Goal: Information Seeking & Learning: Learn about a topic

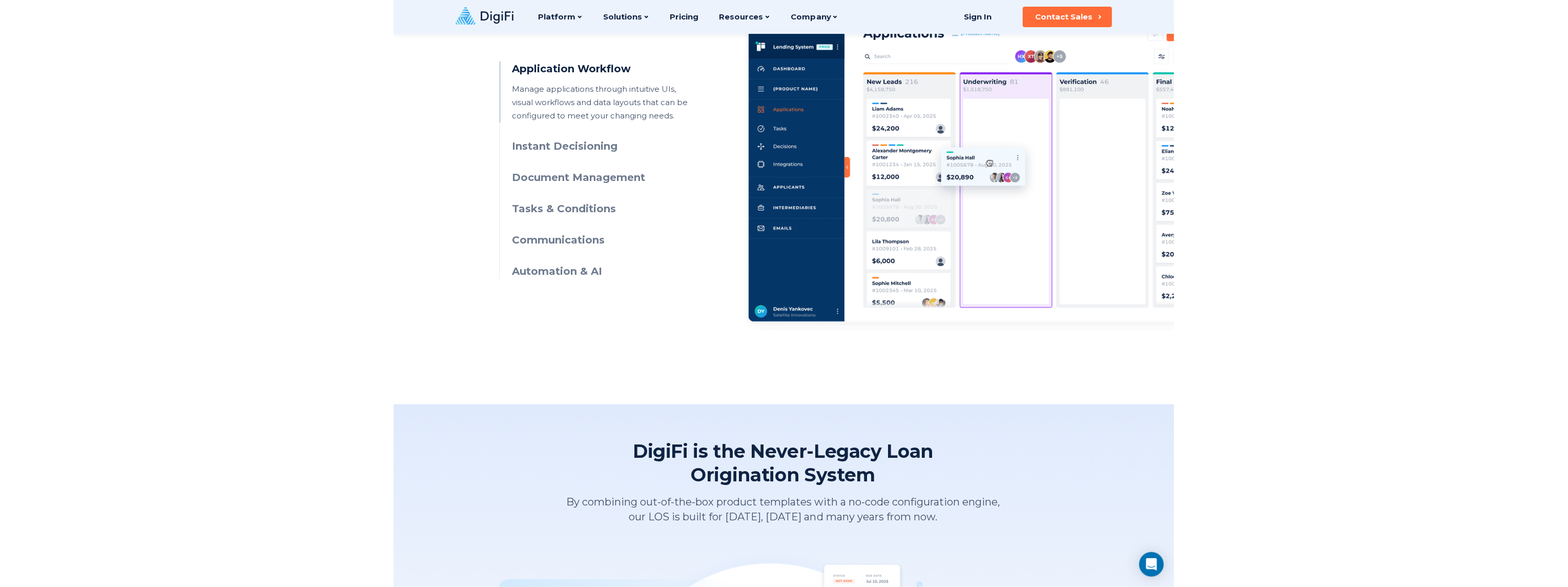
scroll to position [410, 0]
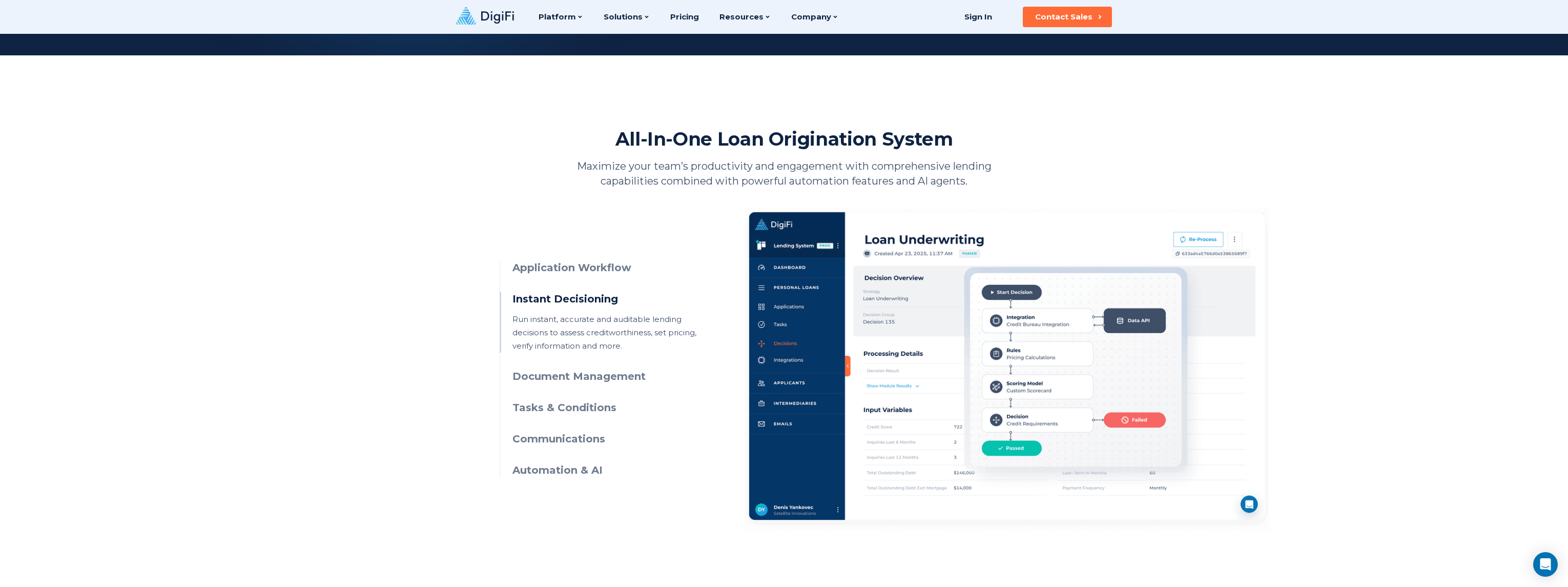
scroll to position [328, 0]
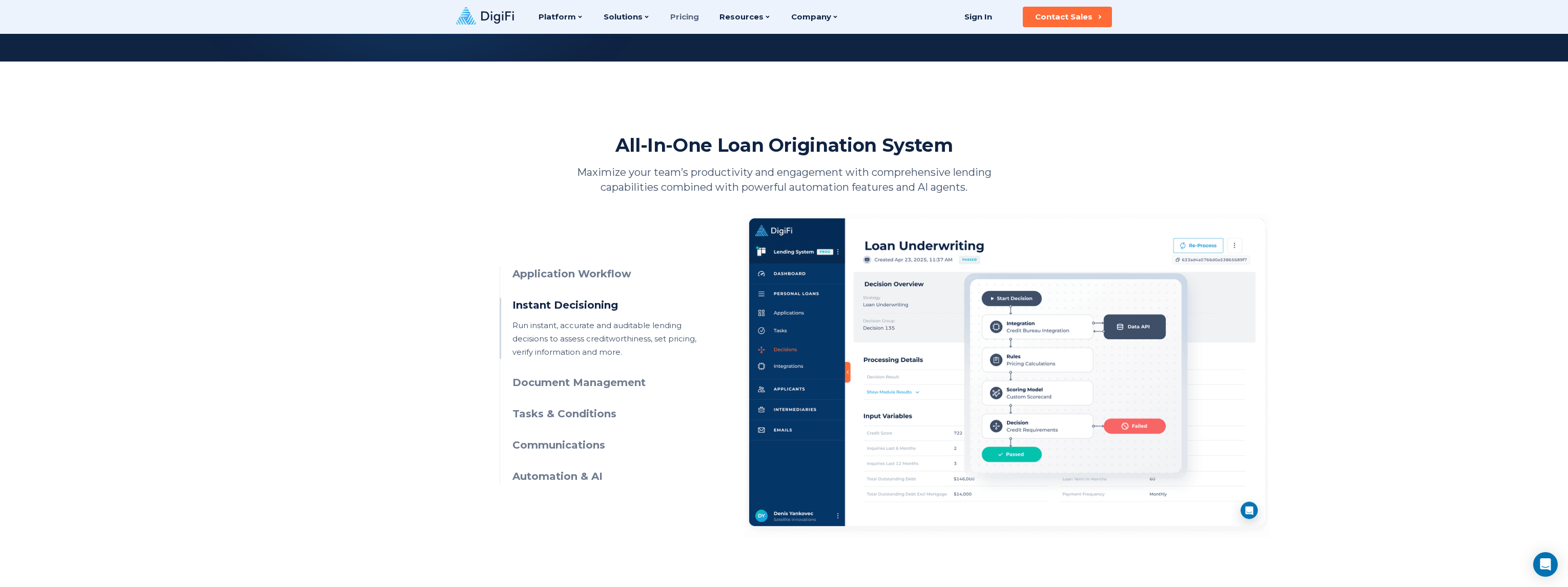
click at [690, 18] on link "Pricing" at bounding box center [685, 17] width 28 height 34
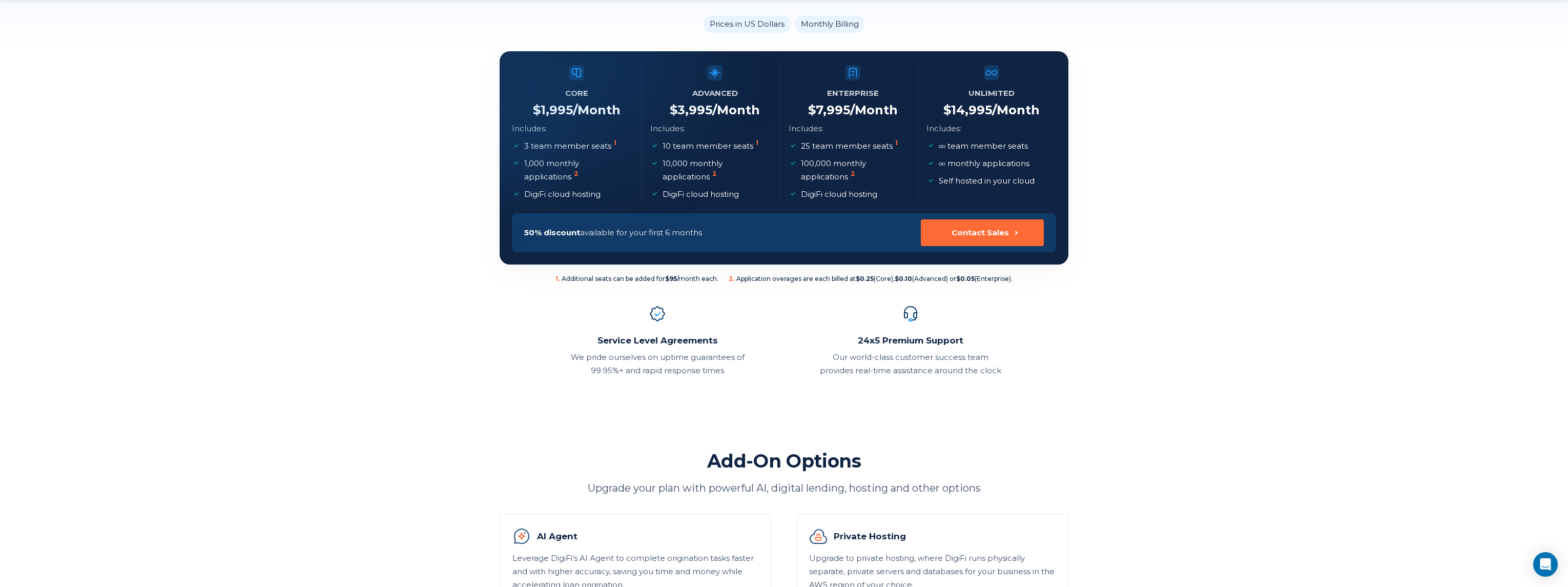
scroll to position [205, 0]
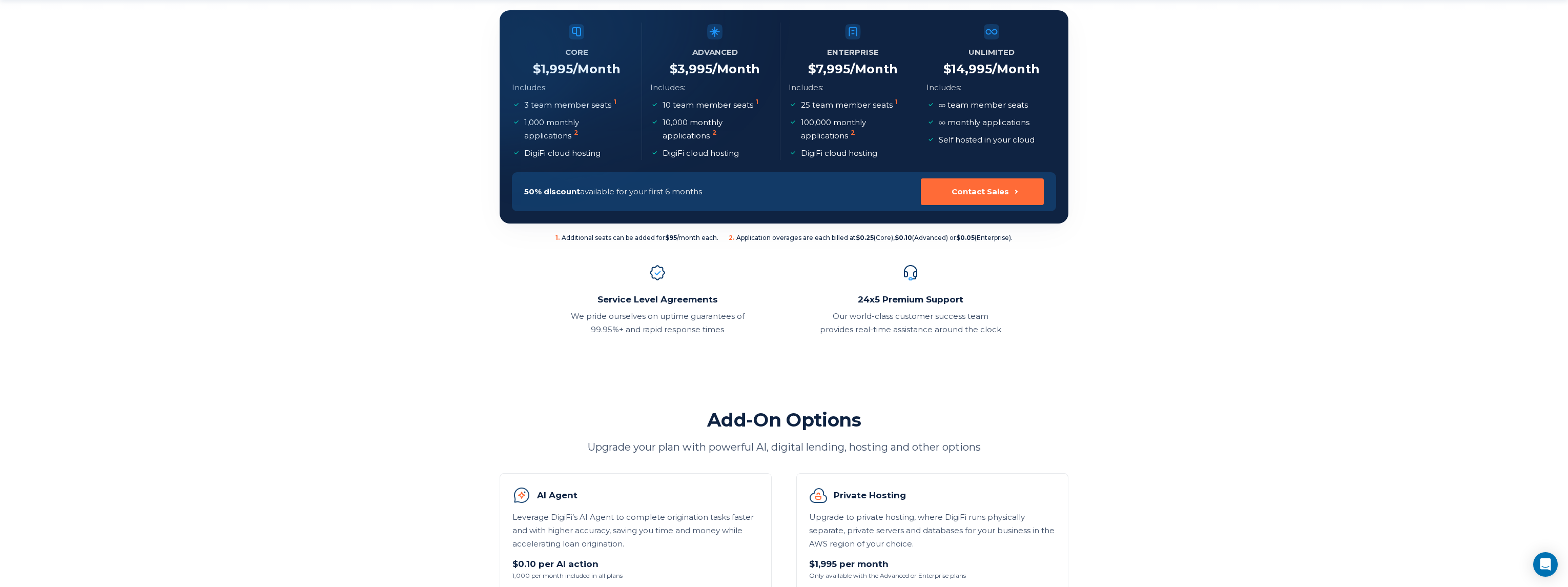
click at [1108, 234] on section "Compare Our Plans DigiFi’s usage-based plans are made for banks, credit unions,…" at bounding box center [784, 537] width 1568 height 1485
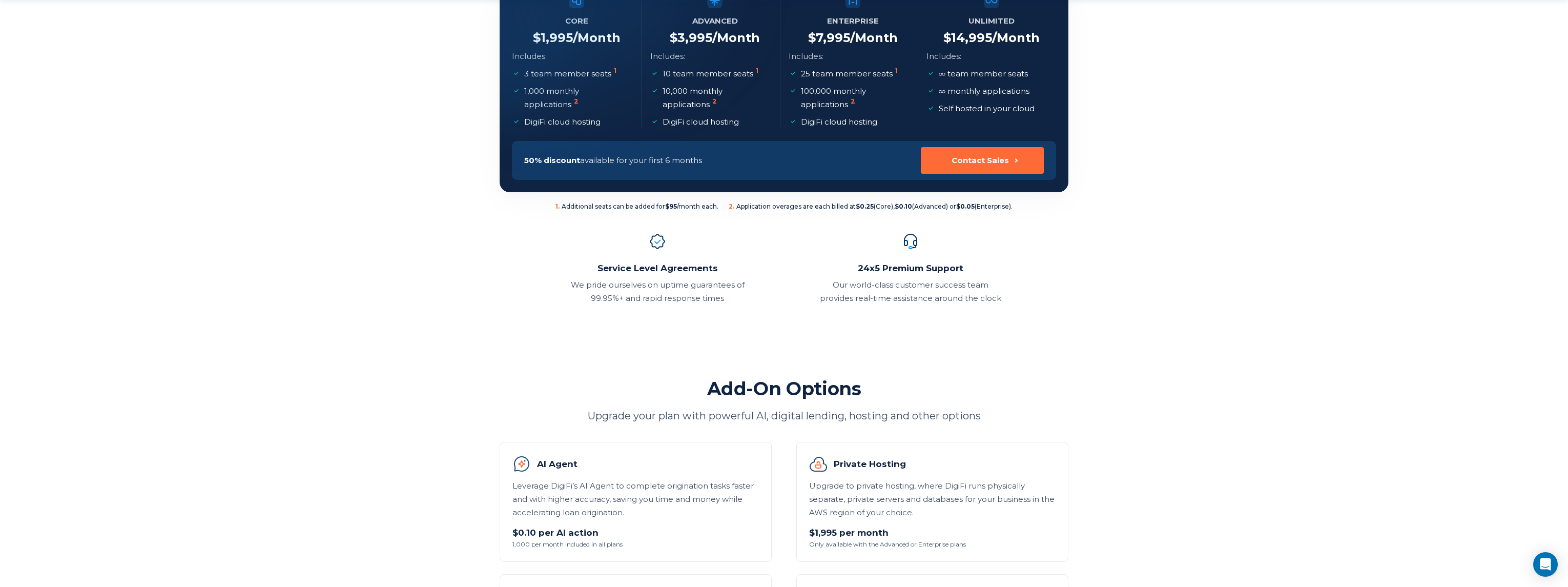
scroll to position [246, 0]
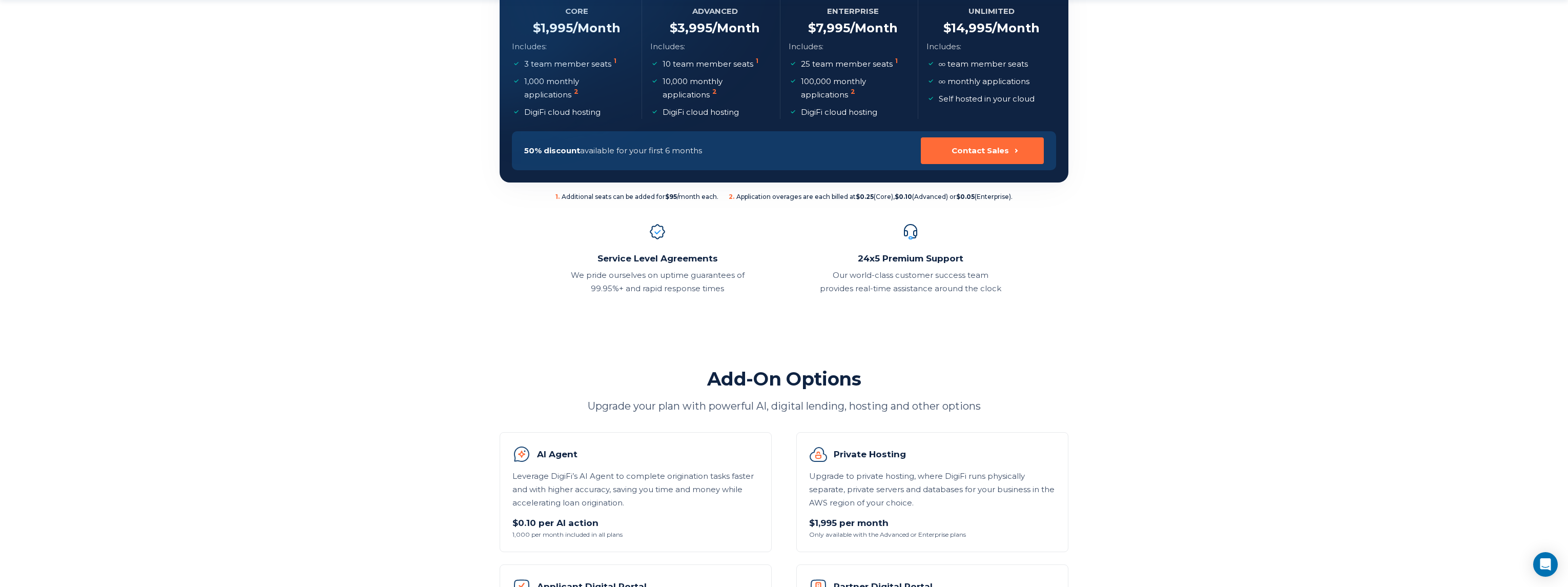
click at [1108, 234] on section "Compare Our Plans DigiFi’s usage-based plans are made for banks, credit unions,…" at bounding box center [784, 496] width 1568 height 1485
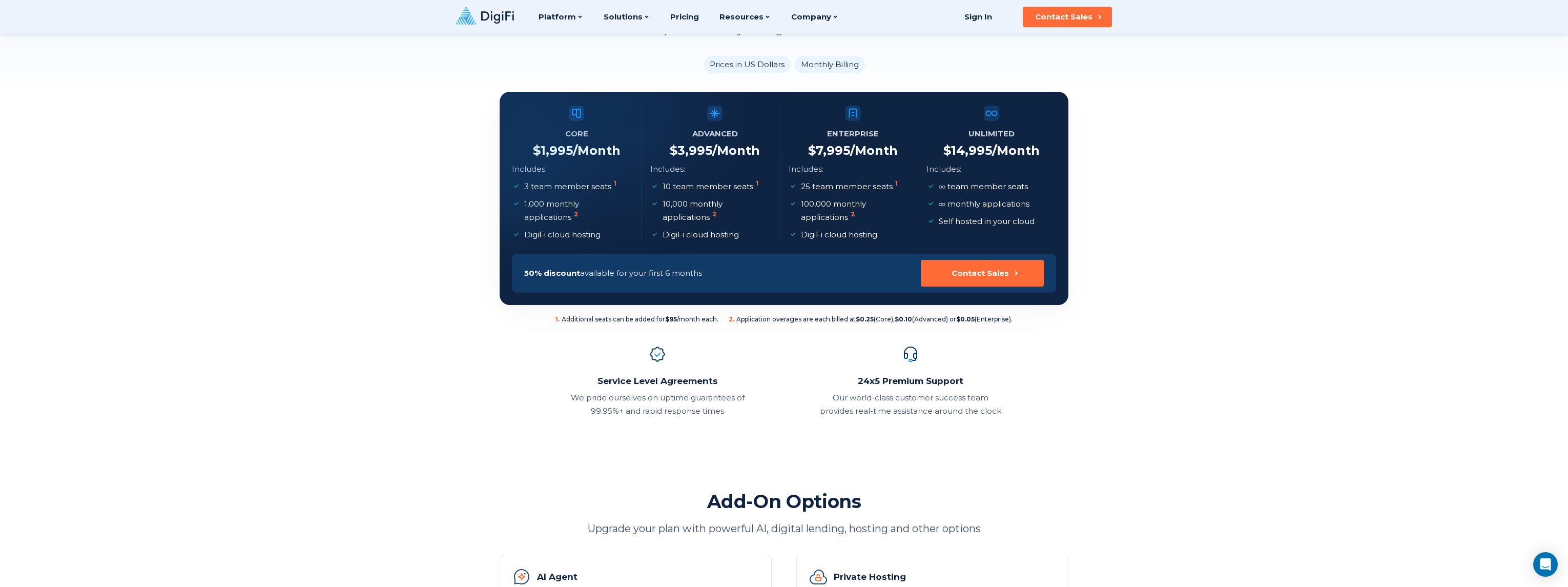
scroll to position [123, 0]
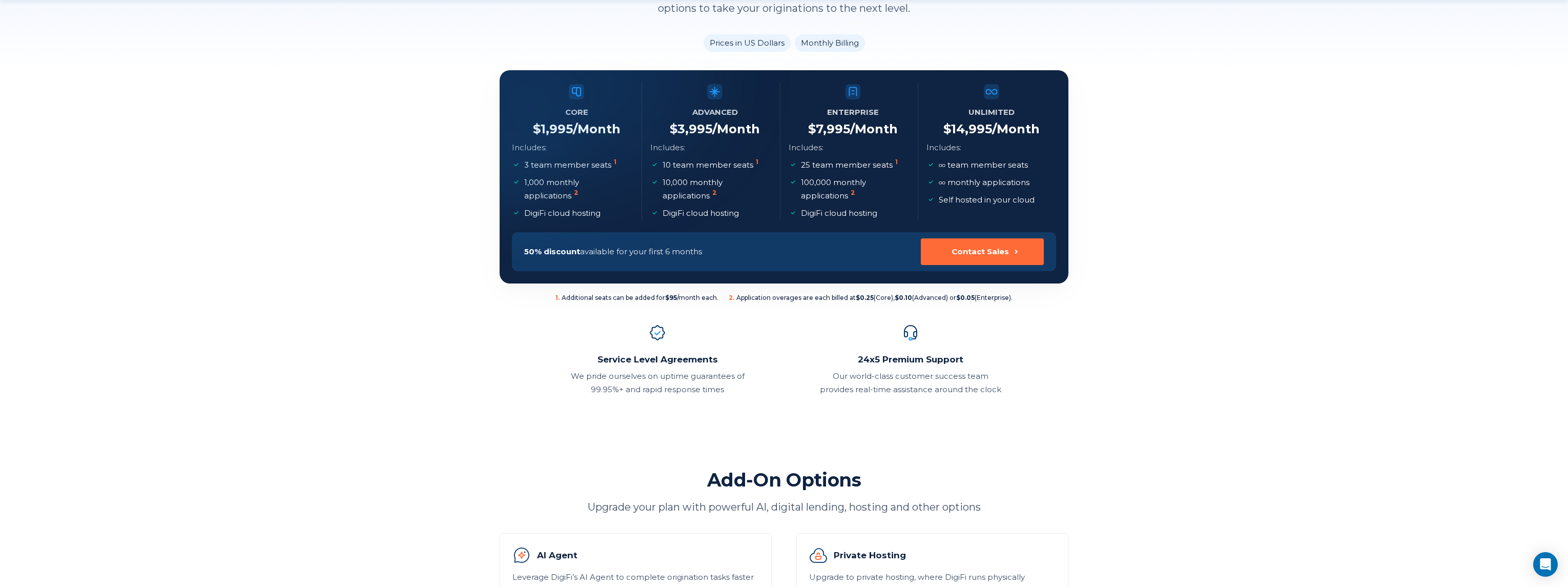
scroll to position [205, 0]
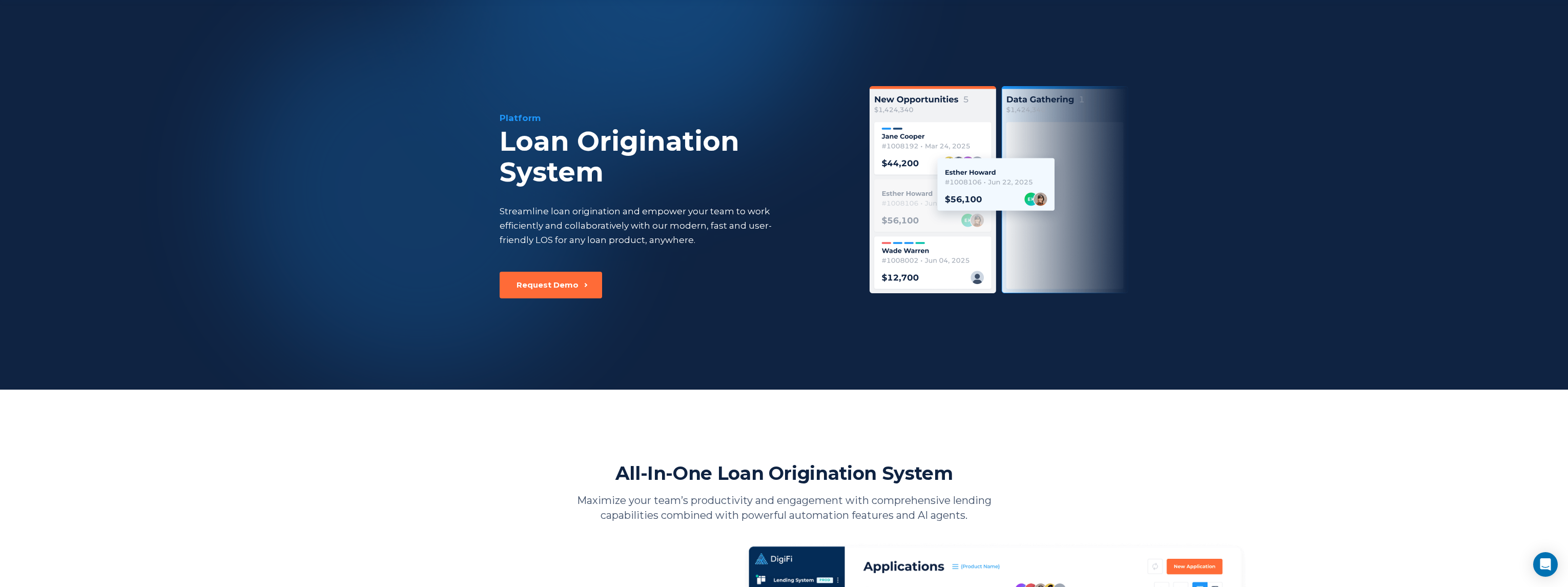
scroll to position [328, 0]
